Goal: Navigation & Orientation: Understand site structure

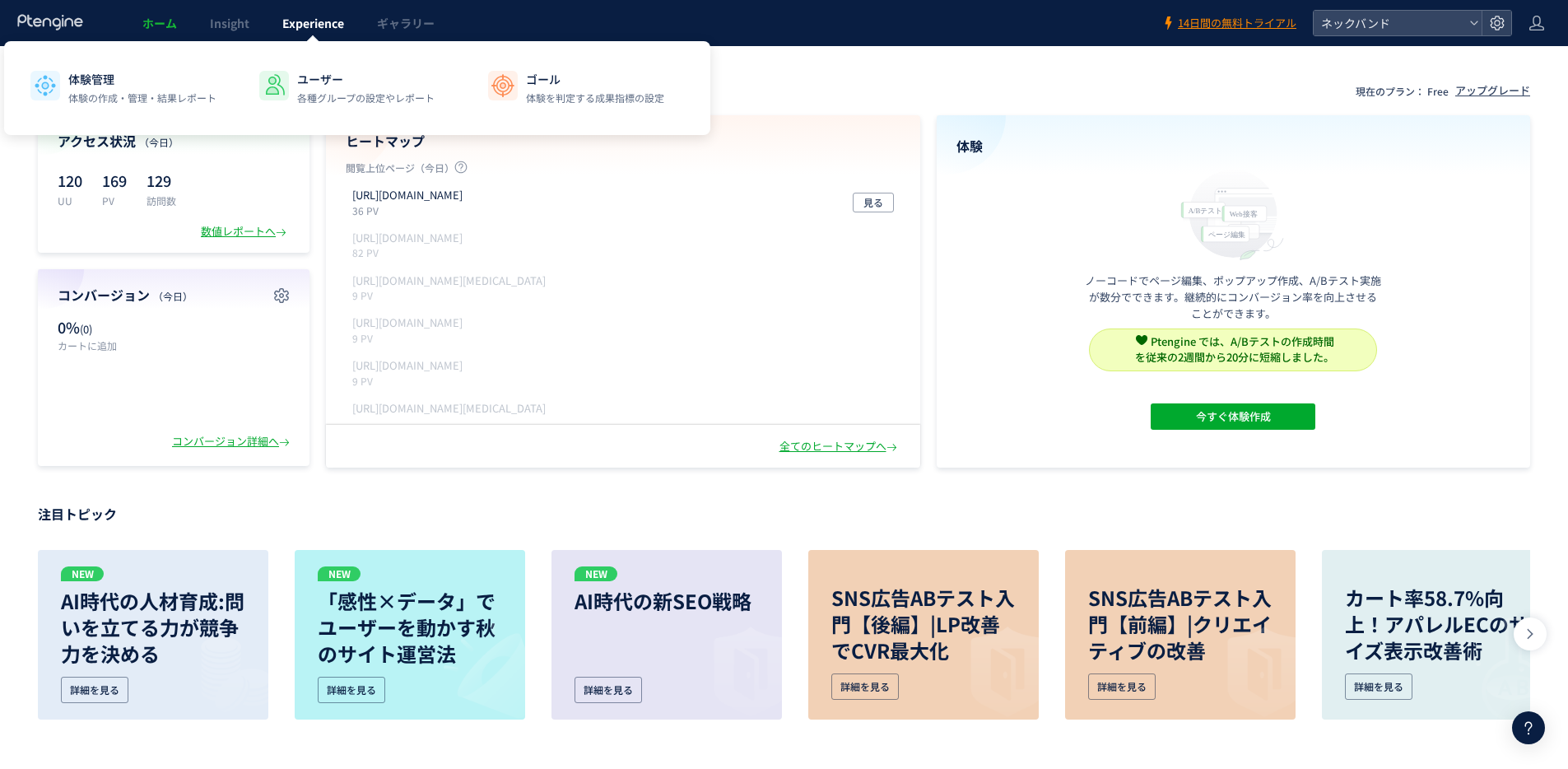
click at [281, 35] on link "Experience" at bounding box center [313, 23] width 95 height 46
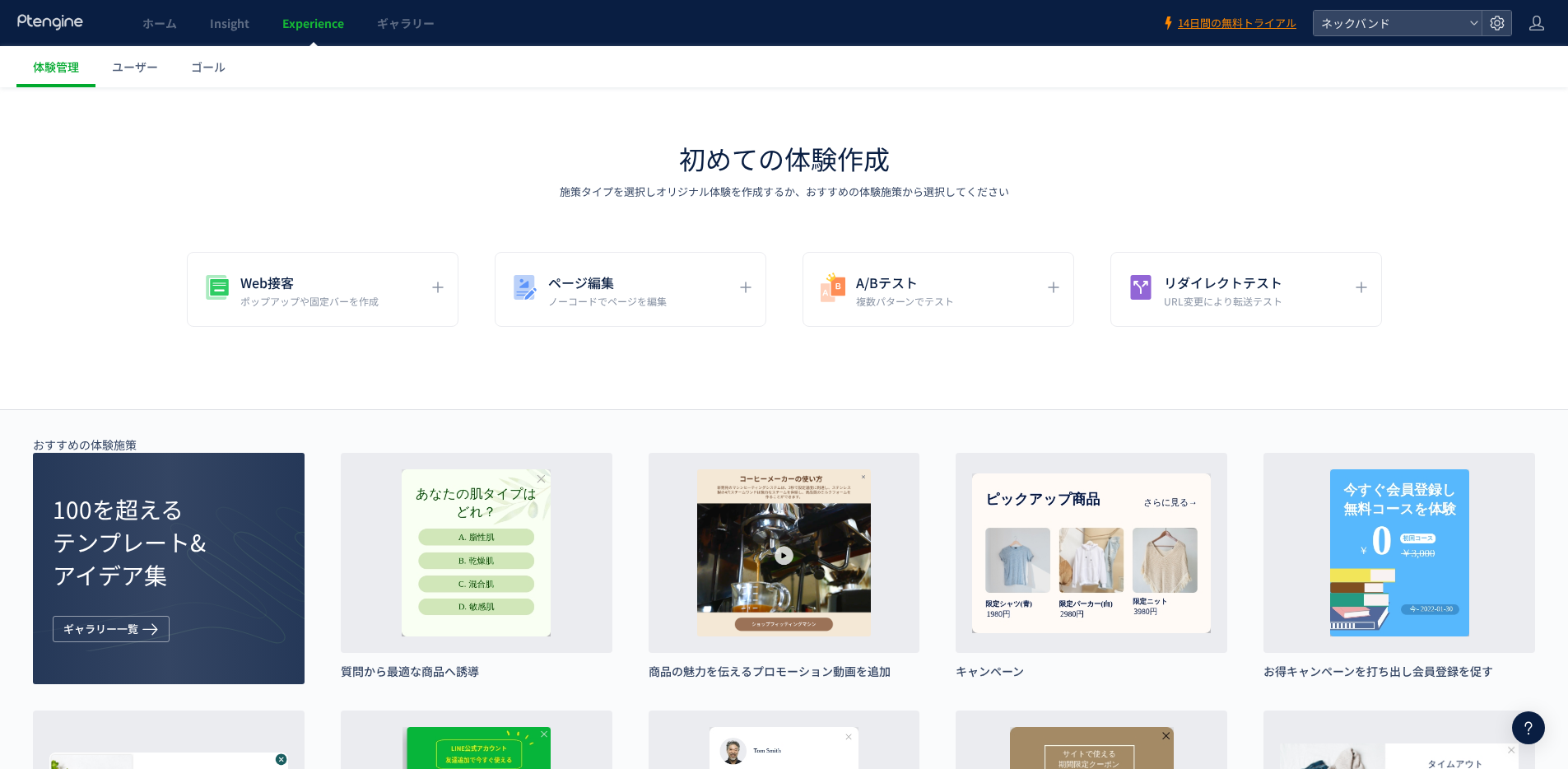
click at [239, 31] on span "Insight" at bounding box center [230, 23] width 40 height 17
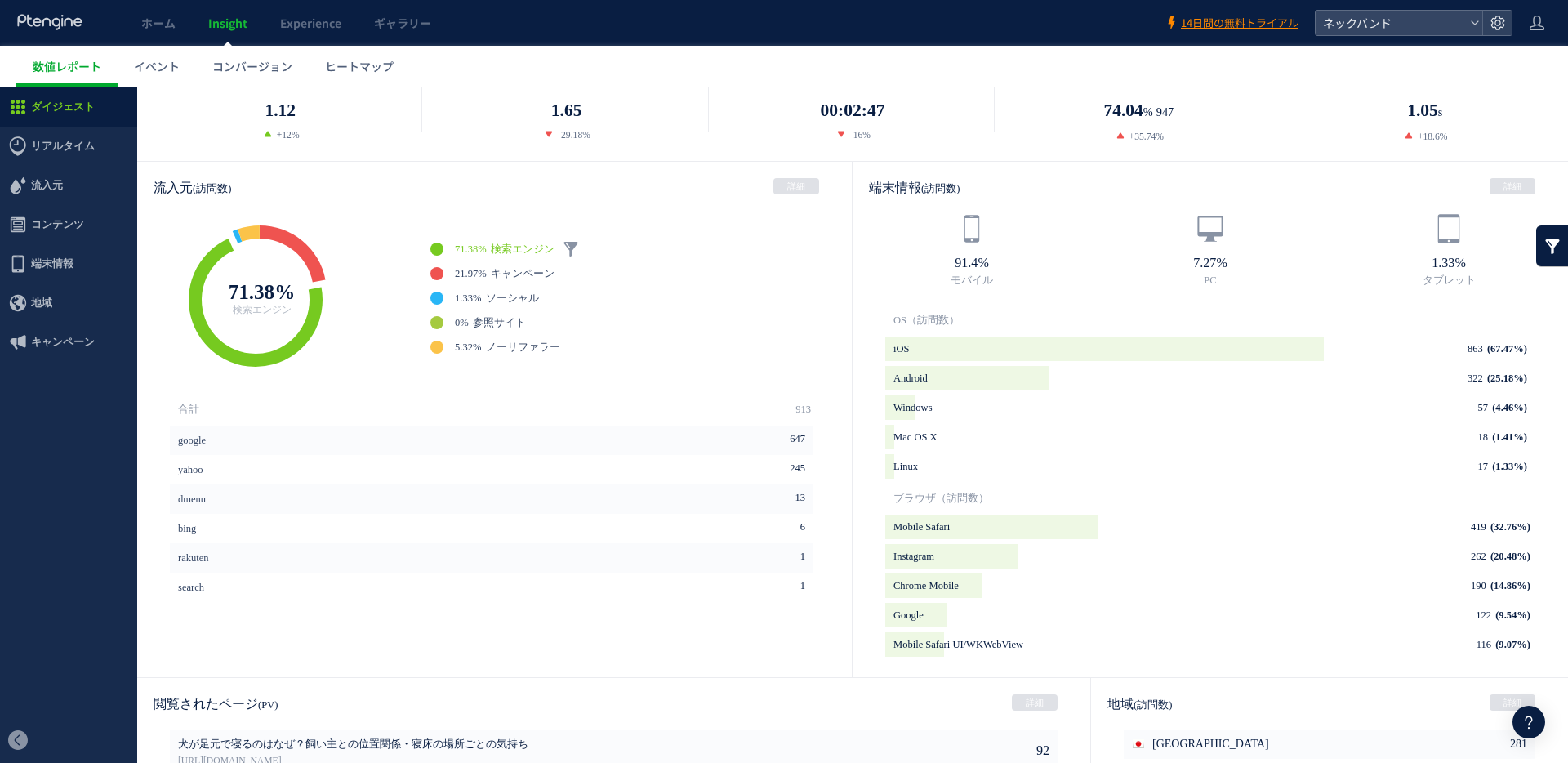
scroll to position [690, 0]
